Goal: Information Seeking & Learning: Find specific fact

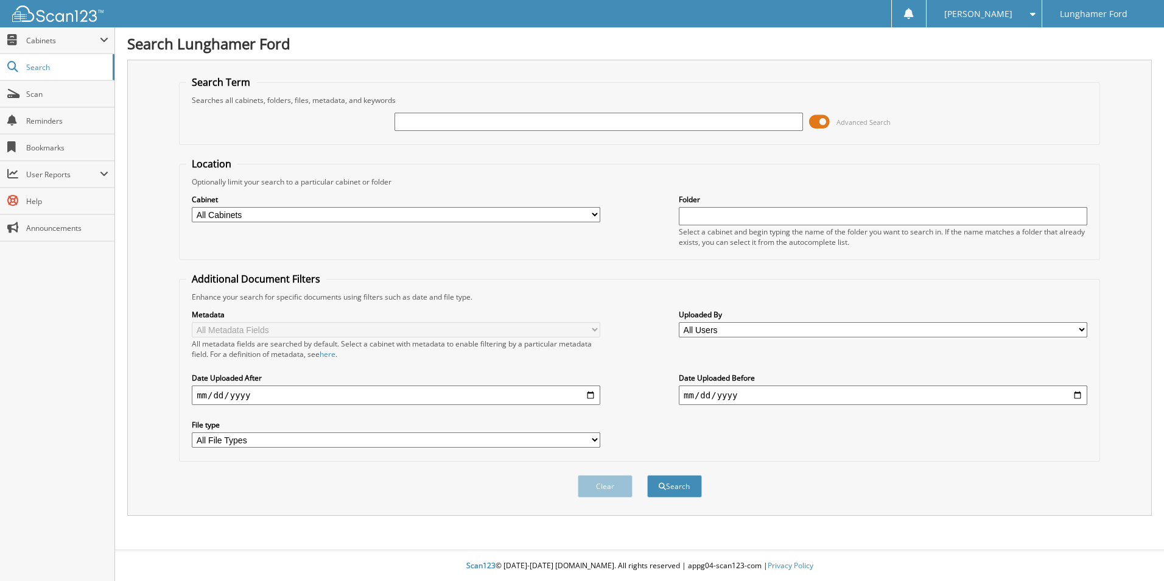
click at [413, 119] on input "text" at bounding box center [599, 122] width 409 height 18
type input "53195"
click at [647, 475] on button "Search" at bounding box center [674, 486] width 55 height 23
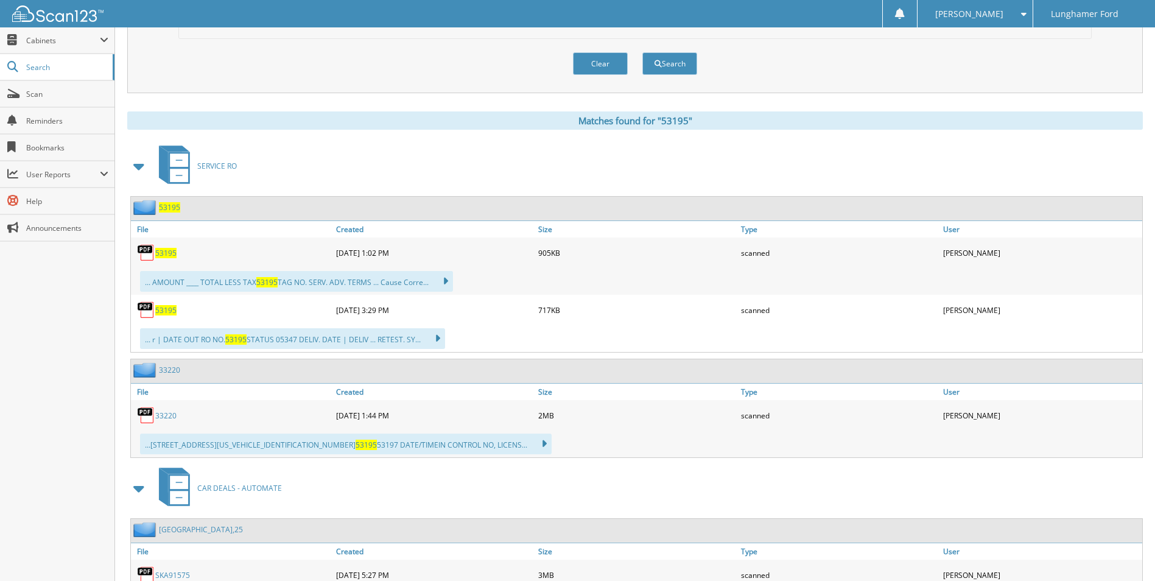
scroll to position [426, 0]
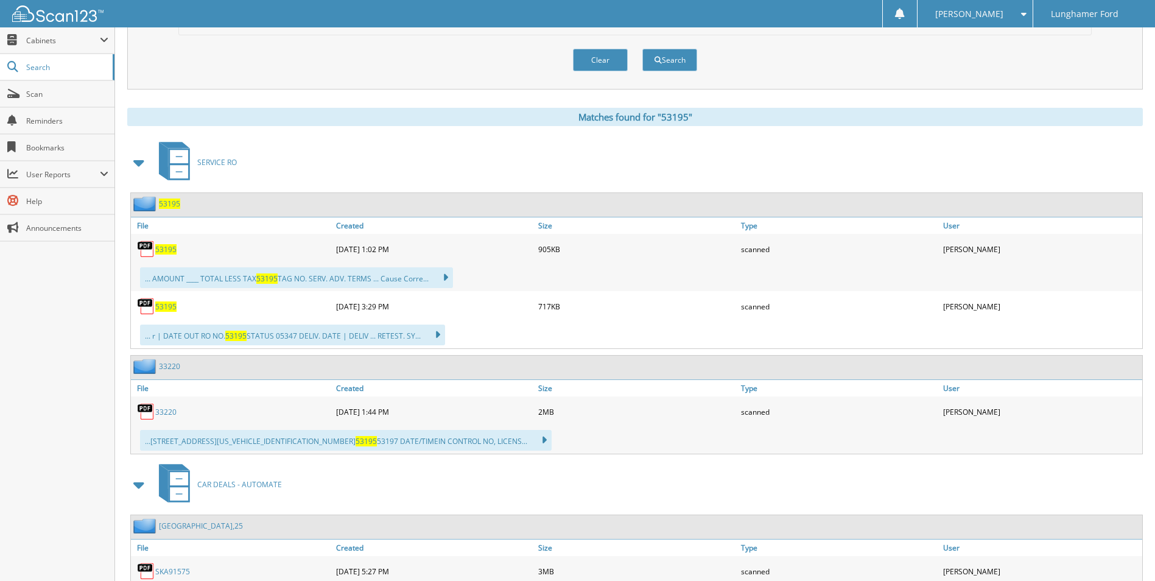
click at [167, 206] on span "53195" at bounding box center [169, 203] width 21 height 10
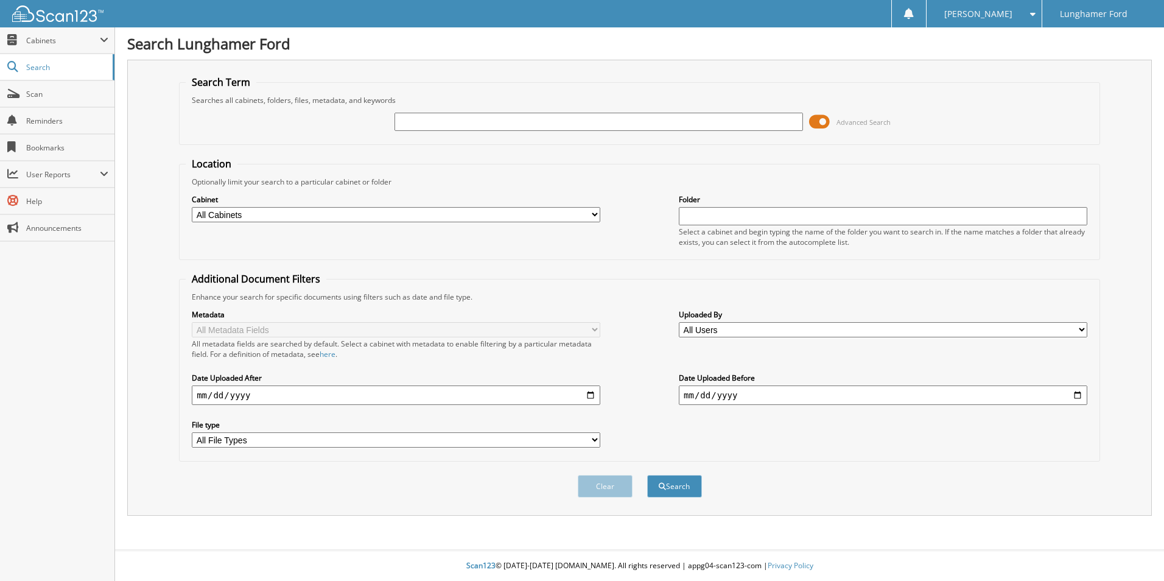
click at [441, 124] on input "text" at bounding box center [599, 122] width 409 height 18
type input "53195"
click at [647, 475] on button "Search" at bounding box center [674, 486] width 55 height 23
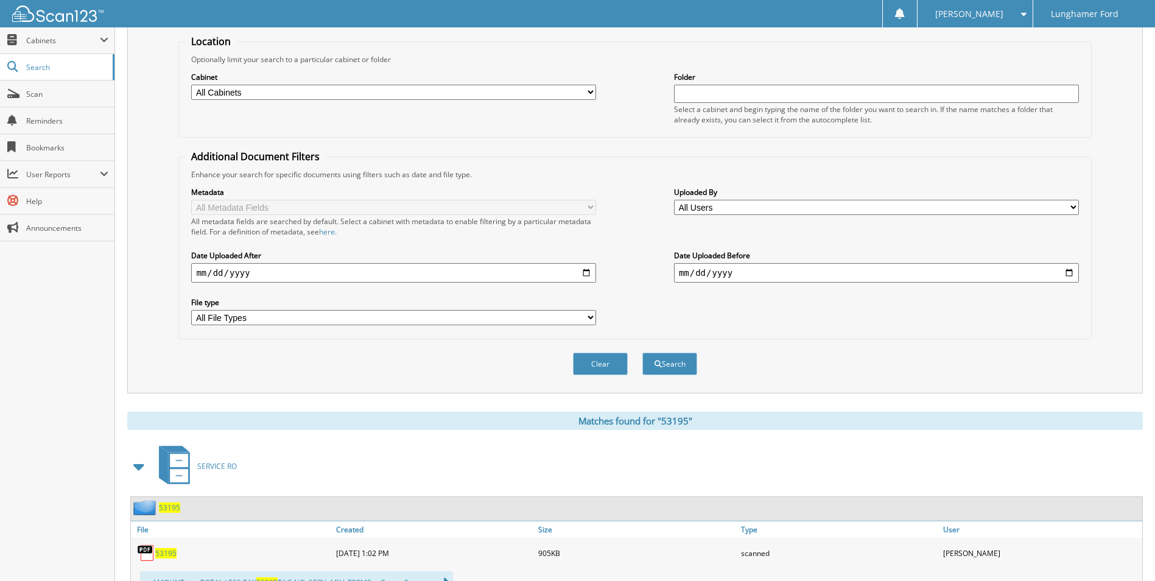
scroll to position [304, 0]
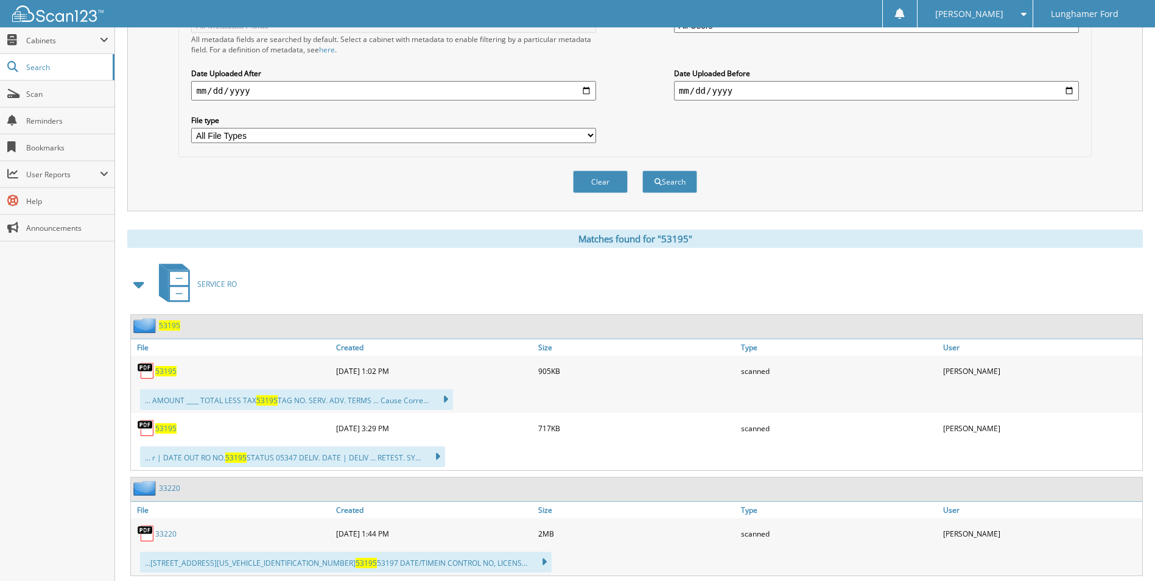
click at [153, 368] on img at bounding box center [146, 371] width 18 height 18
click at [145, 364] on img at bounding box center [146, 371] width 18 height 18
click at [169, 369] on span "53195" at bounding box center [165, 371] width 21 height 10
click at [170, 370] on span "53195" at bounding box center [165, 371] width 21 height 10
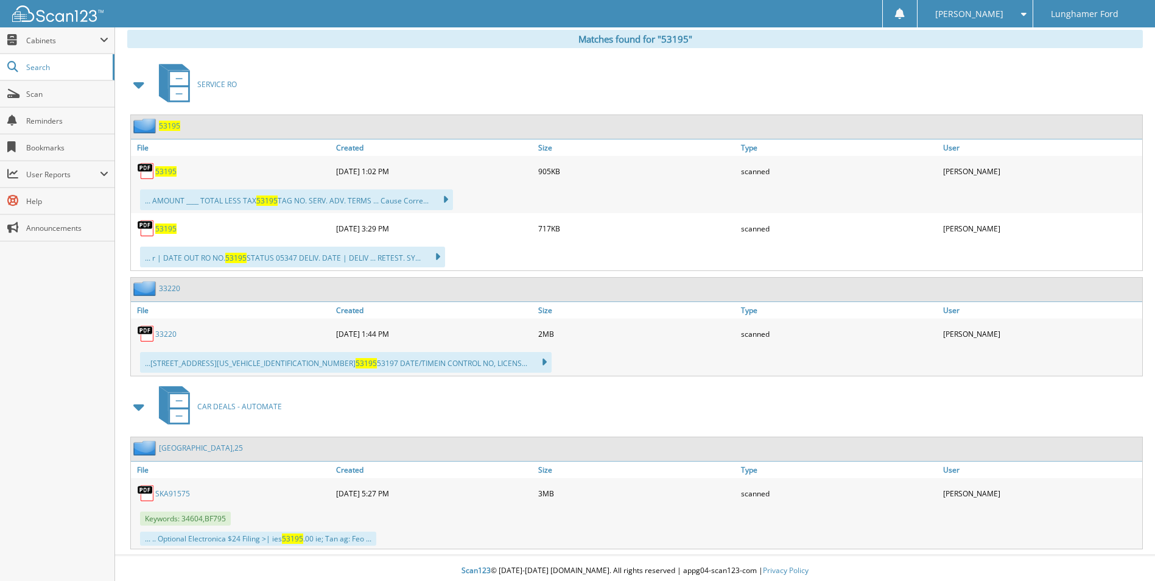
scroll to position [510, 0]
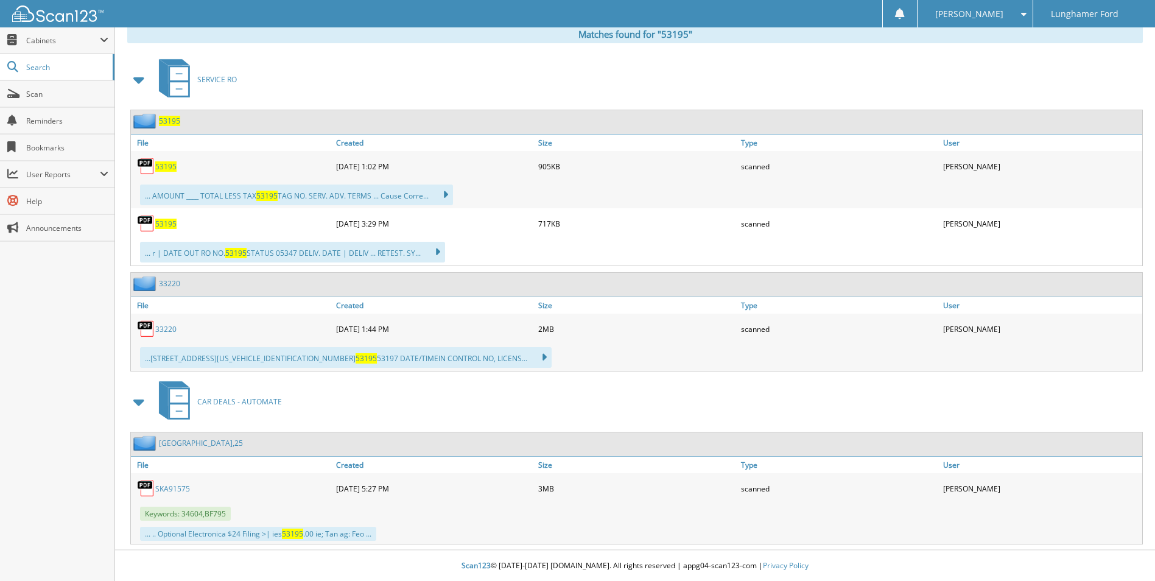
click at [147, 226] on img at bounding box center [146, 223] width 18 height 18
click at [154, 170] on img at bounding box center [146, 166] width 18 height 18
click at [167, 124] on span "53195" at bounding box center [169, 121] width 21 height 10
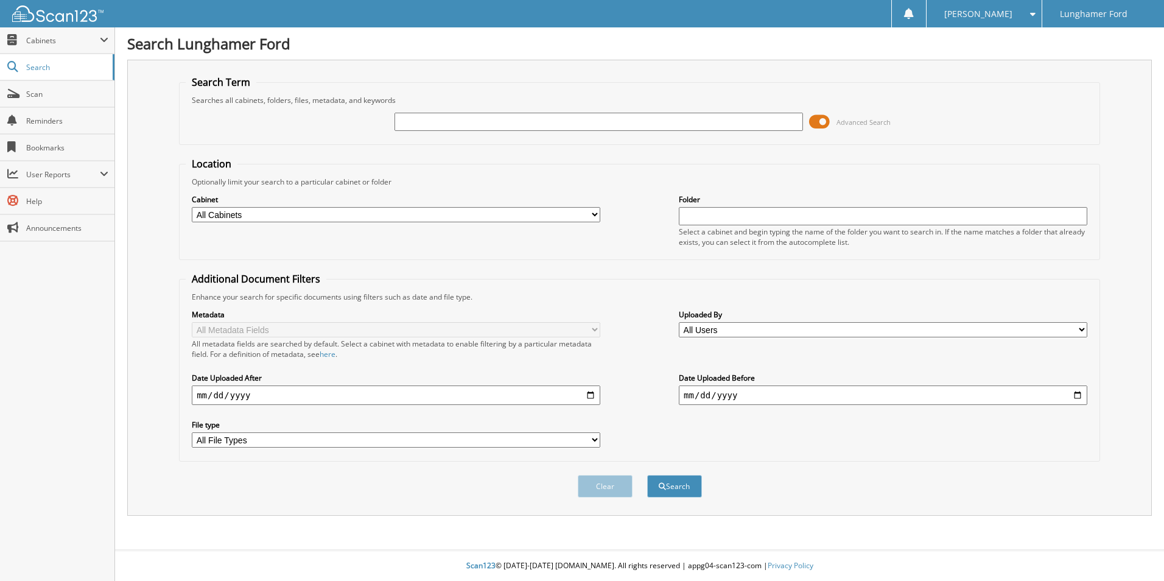
click at [471, 122] on input "text" at bounding box center [599, 122] width 409 height 18
type input "53195"
click at [647, 475] on button "Search" at bounding box center [674, 486] width 55 height 23
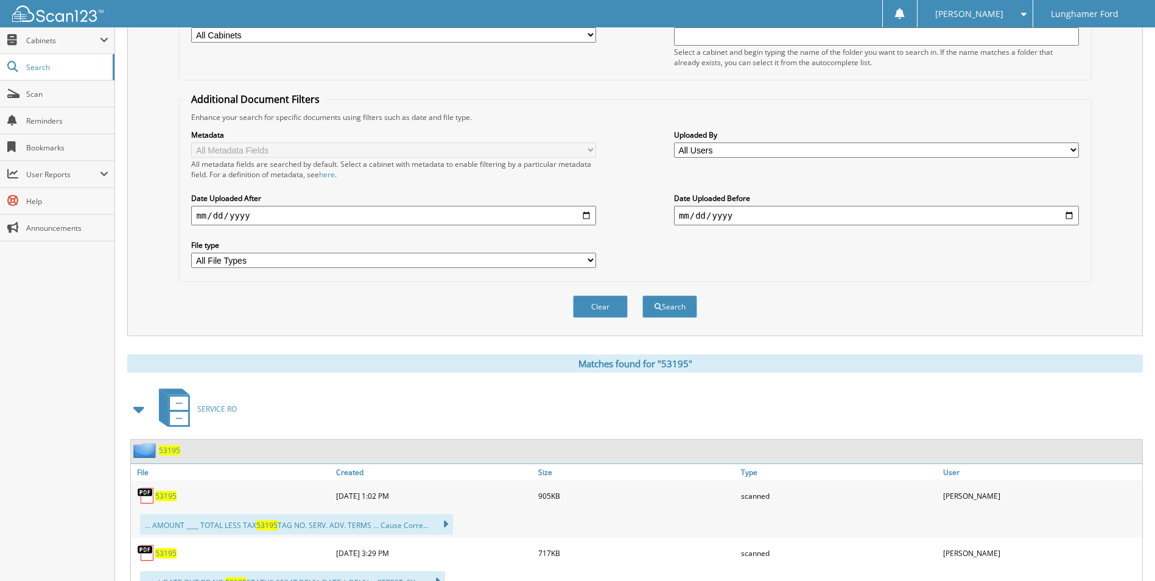
scroll to position [365, 0]
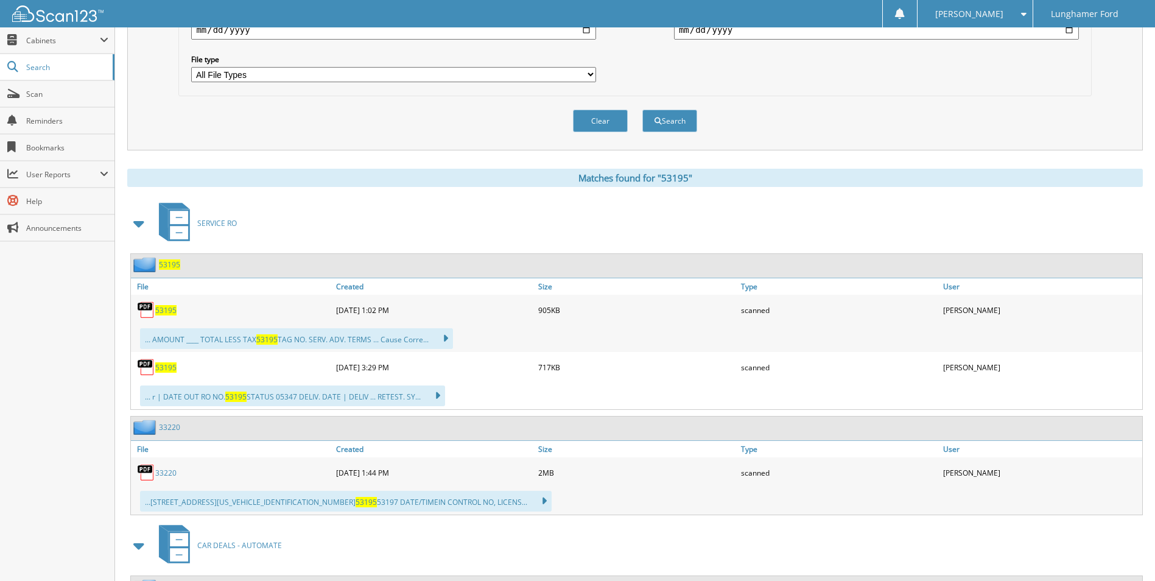
click at [166, 369] on span "53195" at bounding box center [165, 367] width 21 height 10
click at [172, 271] on div "53195" at bounding box center [155, 264] width 49 height 15
click at [172, 267] on span "53195" at bounding box center [169, 264] width 21 height 10
